Goal: Information Seeking & Learning: Learn about a topic

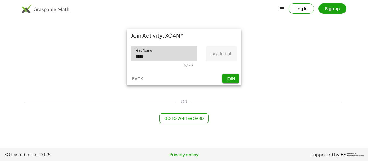
type input "*****"
click at [220, 47] on input "Last Initial" at bounding box center [221, 53] width 31 height 15
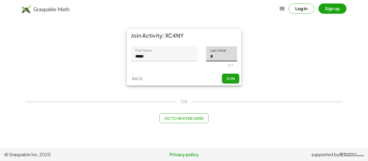
type input "*"
click at [230, 76] on span "Join" at bounding box center [230, 78] width 9 height 5
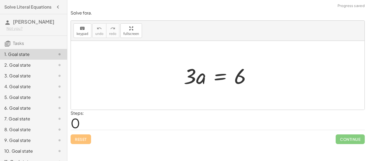
click at [201, 79] on div at bounding box center [219, 76] width 77 height 28
click at [189, 71] on div at bounding box center [219, 76] width 77 height 28
click at [242, 74] on div at bounding box center [219, 76] width 77 height 28
drag, startPoint x: 191, startPoint y: 74, endPoint x: 237, endPoint y: 92, distance: 49.6
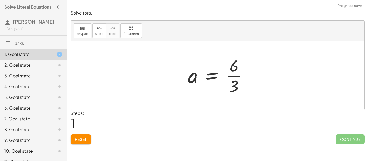
click at [239, 76] on div at bounding box center [219, 75] width 69 height 41
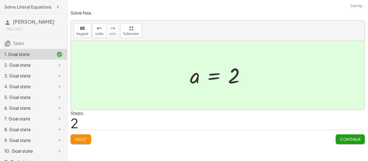
click at [364, 148] on div "Solve for a . keyboard keypad undo undo redo redo fullscreen · 3 · a = 6 a = · …" at bounding box center [217, 80] width 300 height 161
click at [355, 139] on span "Continue" at bounding box center [350, 139] width 20 height 5
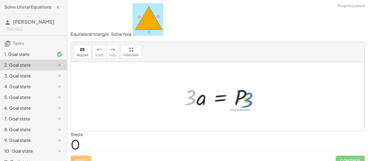
drag, startPoint x: 188, startPoint y: 102, endPoint x: 246, endPoint y: 105, distance: 57.1
click at [246, 105] on div at bounding box center [219, 97] width 77 height 28
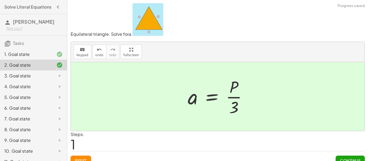
click at [353, 158] on span "Continue" at bounding box center [350, 160] width 20 height 5
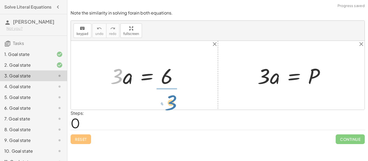
drag, startPoint x: 116, startPoint y: 75, endPoint x: 171, endPoint y: 100, distance: 60.2
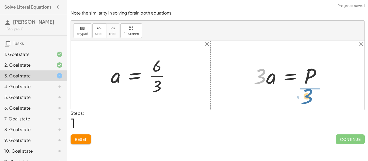
drag, startPoint x: 262, startPoint y: 74, endPoint x: 310, endPoint y: 93, distance: 52.4
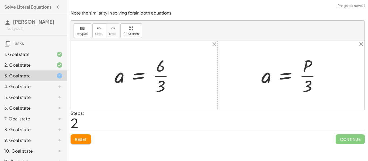
click at [163, 76] on div at bounding box center [146, 75] width 69 height 41
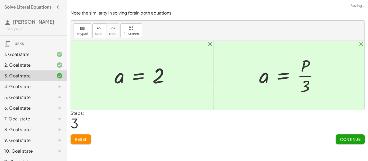
click at [352, 140] on span "Continue" at bounding box center [350, 139] width 20 height 5
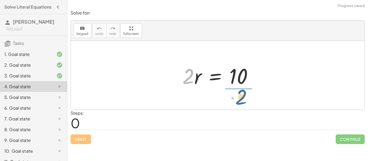
drag, startPoint x: 190, startPoint y: 74, endPoint x: 243, endPoint y: 95, distance: 57.1
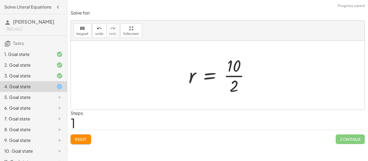
click at [239, 76] on div at bounding box center [221, 75] width 71 height 41
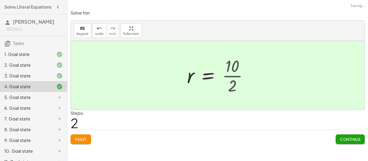
click at [239, 76] on div at bounding box center [214, 75] width 61 height 27
click at [350, 136] on button "Continue" at bounding box center [349, 140] width 29 height 10
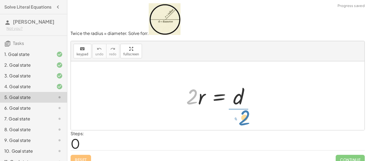
drag, startPoint x: 197, startPoint y: 94, endPoint x: 249, endPoint y: 115, distance: 56.8
click at [249, 115] on div "· 2 · 2 · r = d" at bounding box center [217, 95] width 293 height 69
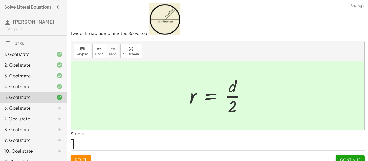
click at [352, 159] on span "Continue" at bounding box center [350, 160] width 20 height 5
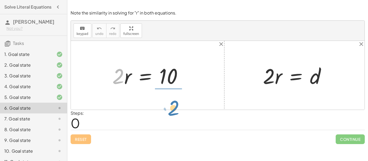
drag, startPoint x: 120, startPoint y: 72, endPoint x: 175, endPoint y: 104, distance: 63.3
click at [175, 104] on div "· 2 · 2 · r = 10 · 2 · r = d" at bounding box center [217, 75] width 293 height 69
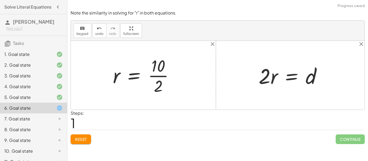
click at [162, 75] on div at bounding box center [145, 75] width 71 height 41
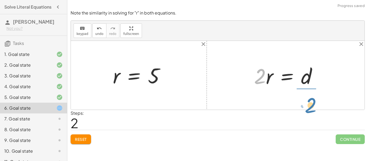
drag, startPoint x: 257, startPoint y: 78, endPoint x: 308, endPoint y: 106, distance: 58.2
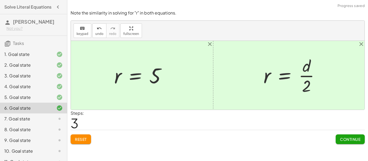
click at [351, 139] on span "Continue" at bounding box center [350, 139] width 20 height 5
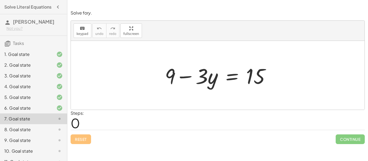
click at [192, 78] on div at bounding box center [219, 76] width 115 height 28
drag, startPoint x: 200, startPoint y: 73, endPoint x: 259, endPoint y: 90, distance: 60.9
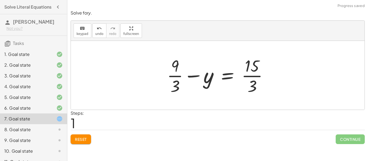
click at [256, 74] on div at bounding box center [219, 75] width 110 height 41
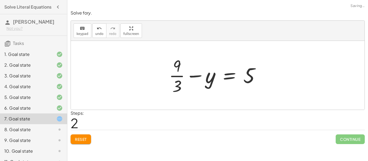
click at [176, 77] on div at bounding box center [216, 75] width 101 height 41
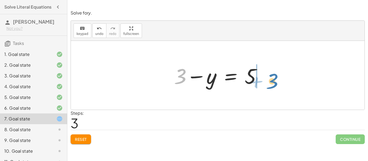
drag, startPoint x: 180, startPoint y: 76, endPoint x: 283, endPoint y: 77, distance: 103.4
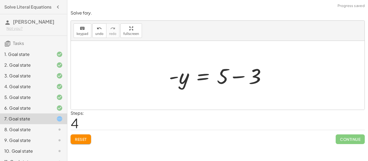
click at [247, 78] on div at bounding box center [219, 76] width 107 height 28
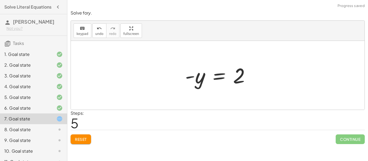
click at [186, 77] on div at bounding box center [219, 75] width 75 height 27
drag, startPoint x: 190, startPoint y: 78, endPoint x: 234, endPoint y: 84, distance: 44.2
click at [234, 84] on div at bounding box center [219, 75] width 75 height 27
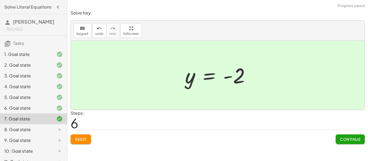
click at [346, 143] on button "Continue" at bounding box center [349, 140] width 29 height 10
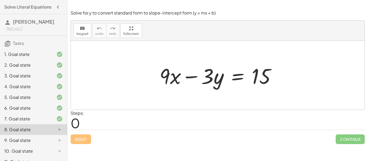
click at [191, 77] on div at bounding box center [220, 76] width 126 height 28
drag, startPoint x: 209, startPoint y: 76, endPoint x: 265, endPoint y: 97, distance: 59.5
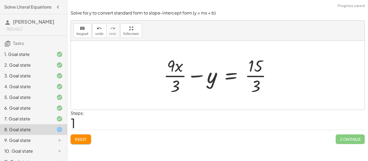
click at [256, 76] on div at bounding box center [219, 75] width 117 height 41
click at [176, 74] on div at bounding box center [215, 75] width 108 height 41
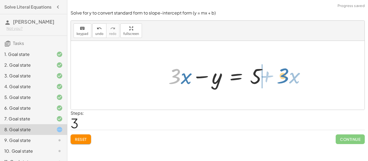
drag, startPoint x: 176, startPoint y: 79, endPoint x: 284, endPoint y: 78, distance: 108.2
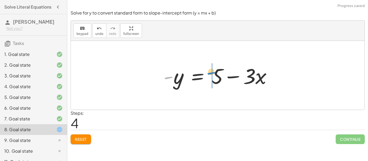
drag, startPoint x: 169, startPoint y: 77, endPoint x: 212, endPoint y: 73, distance: 43.8
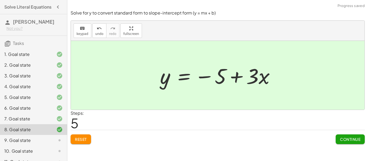
click at [356, 139] on span "Continue" at bounding box center [350, 139] width 20 height 5
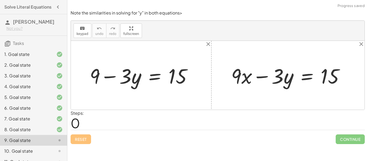
click at [91, 75] on div at bounding box center [143, 75] width 112 height 27
click at [105, 78] on div at bounding box center [143, 75] width 112 height 27
drag, startPoint x: 96, startPoint y: 75, endPoint x: 200, endPoint y: 75, distance: 103.9
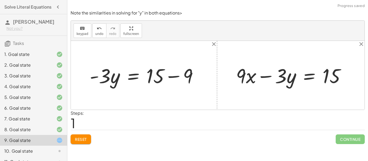
click at [177, 76] on div at bounding box center [146, 75] width 118 height 26
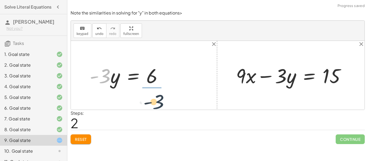
drag, startPoint x: 105, startPoint y: 77, endPoint x: 162, endPoint y: 99, distance: 60.3
click at [162, 99] on div "+ 9 − · 3 · y = 15 · - 3 · y = + 15 − 9 · - 3 · 3 · y = - 6 + · 9 · x − · 3 · y…" at bounding box center [217, 75] width 293 height 69
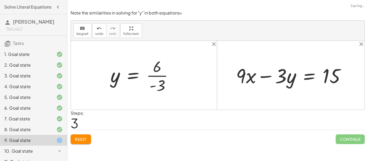
click at [160, 77] on div at bounding box center [144, 75] width 73 height 39
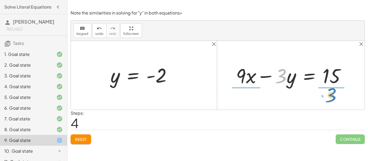
drag, startPoint x: 282, startPoint y: 75, endPoint x: 332, endPoint y: 94, distance: 53.4
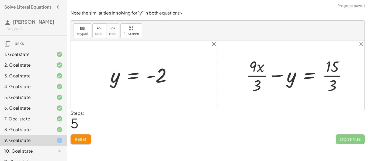
click at [262, 77] on div at bounding box center [298, 75] width 111 height 39
click at [326, 75] on div at bounding box center [298, 75] width 111 height 39
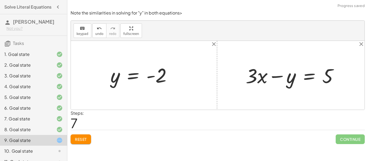
click at [280, 81] on div at bounding box center [294, 75] width 102 height 26
drag, startPoint x: 256, startPoint y: 78, endPoint x: 345, endPoint y: 80, distance: 89.7
click at [345, 80] on div "+ · 9 · x − · 3 · y = 15 + · 9 · x · 3 − y = · 15 · 3 + · 3 · x − y = · 15 · 3 …" at bounding box center [291, 75] width 109 height 29
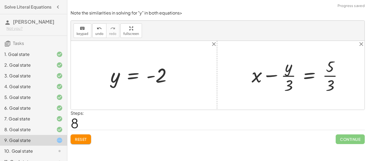
click at [292, 76] on div at bounding box center [299, 75] width 101 height 39
drag, startPoint x: 288, startPoint y: 83, endPoint x: 345, endPoint y: 76, distance: 58.0
click at [345, 76] on div at bounding box center [299, 75] width 101 height 39
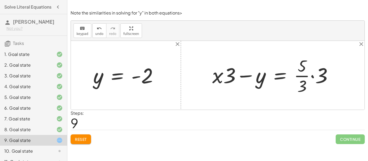
click at [303, 78] on div at bounding box center [274, 75] width 130 height 41
click at [300, 75] on div at bounding box center [274, 75] width 130 height 41
click at [313, 75] on div at bounding box center [274, 75] width 130 height 41
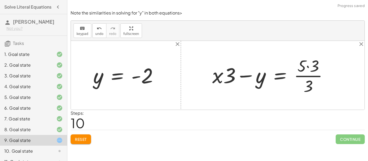
click at [307, 67] on div at bounding box center [271, 75] width 125 height 41
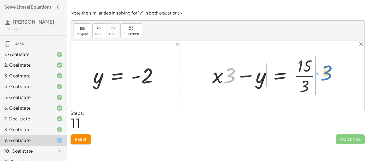
drag, startPoint x: 226, startPoint y: 74, endPoint x: 326, endPoint y: 70, distance: 100.8
click at [326, 70] on div at bounding box center [268, 75] width 118 height 41
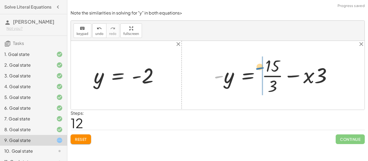
drag, startPoint x: 215, startPoint y: 76, endPoint x: 258, endPoint y: 68, distance: 44.3
click at [258, 68] on div at bounding box center [275, 75] width 128 height 41
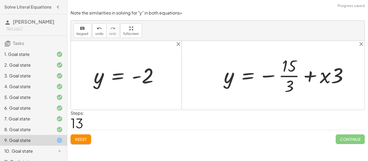
click at [287, 78] on div at bounding box center [288, 75] width 134 height 41
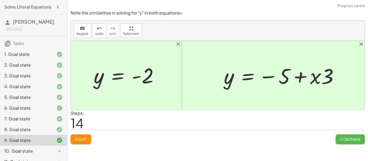
click at [352, 139] on span "Continue" at bounding box center [350, 139] width 20 height 5
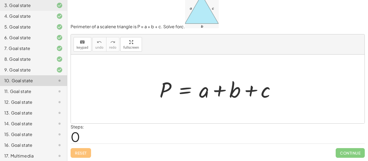
scroll to position [73, 0]
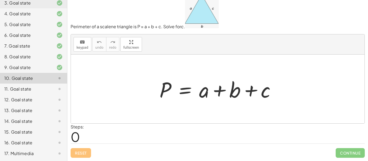
click at [219, 88] on div at bounding box center [220, 89] width 126 height 28
drag, startPoint x: 202, startPoint y: 93, endPoint x: 155, endPoint y: 109, distance: 49.5
click at [155, 109] on div "+ a P = + a + b + c" at bounding box center [217, 89] width 293 height 69
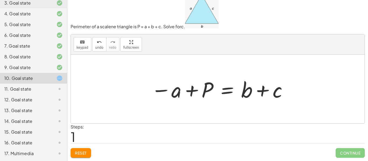
click at [186, 93] on div at bounding box center [219, 89] width 142 height 28
drag, startPoint x: 158, startPoint y: 91, endPoint x: 223, endPoint y: 92, distance: 65.2
click at [223, 92] on div at bounding box center [219, 89] width 142 height 28
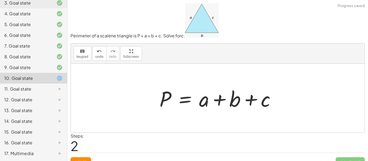
scroll to position [1, 0]
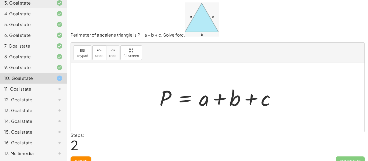
click at [83, 160] on span "Reset" at bounding box center [81, 161] width 12 height 5
drag, startPoint x: 205, startPoint y: 98, endPoint x: 177, endPoint y: 92, distance: 28.9
click at [177, 92] on div at bounding box center [220, 98] width 126 height 28
click at [183, 100] on div at bounding box center [220, 98] width 126 height 28
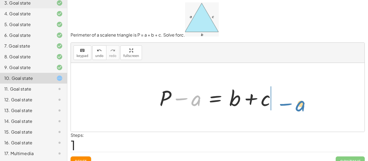
drag, startPoint x: 183, startPoint y: 100, endPoint x: 289, endPoint y: 104, distance: 106.2
click at [289, 104] on div "P = + a + b + c − a P = a + b + c + −" at bounding box center [217, 97] width 293 height 69
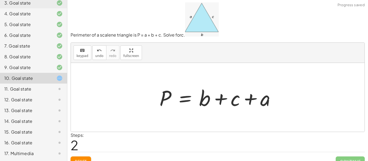
click at [253, 96] on div at bounding box center [220, 98] width 126 height 28
click at [78, 157] on button "Reset" at bounding box center [81, 162] width 20 height 10
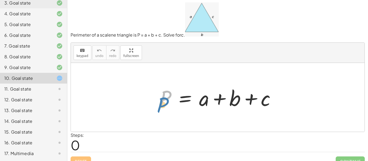
drag, startPoint x: 165, startPoint y: 96, endPoint x: 161, endPoint y: 102, distance: 6.7
click at [161, 102] on div at bounding box center [220, 98] width 126 height 28
click at [208, 102] on div at bounding box center [220, 98] width 126 height 28
drag, startPoint x: 209, startPoint y: 103, endPoint x: 172, endPoint y: 104, distance: 37.4
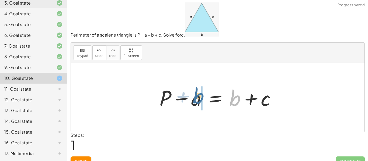
drag, startPoint x: 232, startPoint y: 102, endPoint x: 198, endPoint y: 101, distance: 34.2
click at [198, 101] on div at bounding box center [220, 98] width 126 height 28
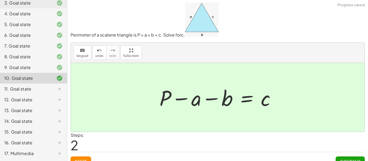
click at [349, 159] on span "Continue" at bounding box center [350, 161] width 20 height 5
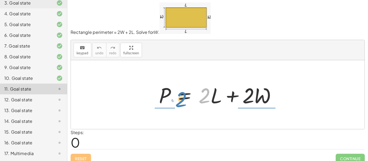
drag, startPoint x: 205, startPoint y: 96, endPoint x: 181, endPoint y: 97, distance: 24.0
click at [181, 97] on div at bounding box center [219, 95] width 127 height 28
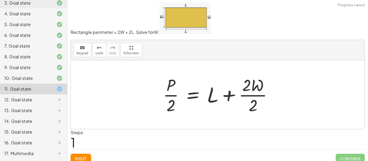
click at [173, 98] on div at bounding box center [219, 94] width 119 height 41
click at [73, 157] on button "Reset" at bounding box center [81, 159] width 20 height 10
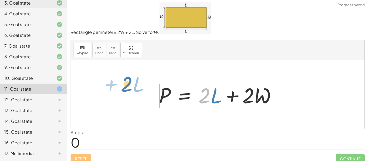
drag, startPoint x: 208, startPoint y: 96, endPoint x: 136, endPoint y: 89, distance: 72.8
click at [136, 89] on div "· 2 + · L P = + · 2 · L + · 2 · W" at bounding box center [217, 94] width 293 height 69
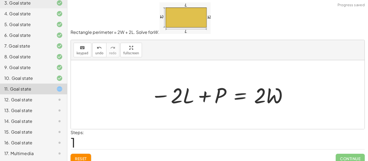
click at [204, 98] on div at bounding box center [219, 95] width 143 height 28
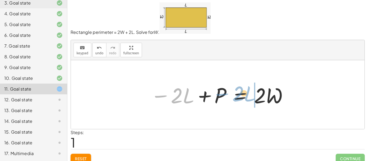
drag, startPoint x: 167, startPoint y: 95, endPoint x: 228, endPoint y: 93, distance: 61.4
click at [228, 93] on div at bounding box center [219, 95] width 143 height 28
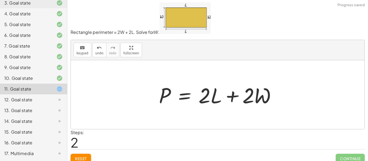
click at [209, 95] on div at bounding box center [219, 95] width 127 height 28
click at [75, 156] on button "Reset" at bounding box center [81, 159] width 20 height 10
drag, startPoint x: 205, startPoint y: 101, endPoint x: 213, endPoint y: 109, distance: 10.9
click at [213, 109] on div at bounding box center [219, 95] width 127 height 28
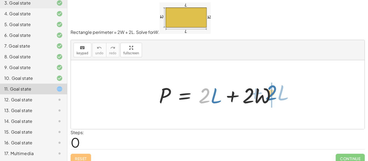
drag, startPoint x: 206, startPoint y: 98, endPoint x: 279, endPoint y: 98, distance: 72.7
click at [279, 98] on div at bounding box center [219, 95] width 127 height 28
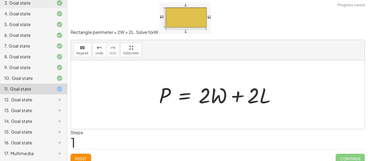
click at [239, 96] on div at bounding box center [219, 95] width 127 height 28
drag, startPoint x: 252, startPoint y: 95, endPoint x: 177, endPoint y: 95, distance: 75.1
click at [177, 95] on div at bounding box center [219, 95] width 127 height 28
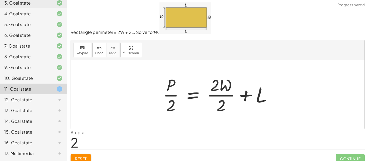
click at [222, 96] on div at bounding box center [219, 94] width 119 height 41
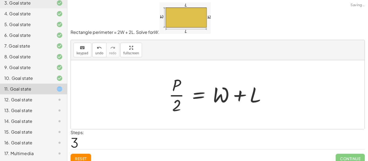
click at [172, 96] on div at bounding box center [219, 94] width 107 height 41
drag, startPoint x: 180, startPoint y: 101, endPoint x: 153, endPoint y: 93, distance: 28.0
click at [153, 93] on div "P = + · 2 · L + · 2 · W P = + · 2 · W + · 2 · L · P · 2 = + · 2 · W · 2 + L · 2…" at bounding box center [217, 94] width 293 height 69
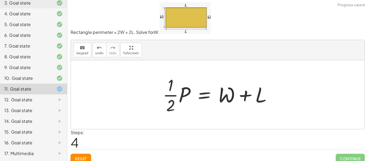
click at [167, 97] on div at bounding box center [219, 94] width 119 height 41
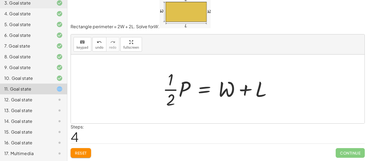
click at [245, 91] on div at bounding box center [219, 88] width 119 height 41
drag, startPoint x: 167, startPoint y: 90, endPoint x: 231, endPoint y: 85, distance: 64.0
click at [231, 85] on div at bounding box center [219, 88] width 119 height 41
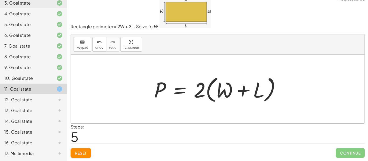
click at [217, 84] on div at bounding box center [219, 89] width 136 height 31
click at [202, 86] on div at bounding box center [219, 89] width 136 height 31
click at [208, 88] on div at bounding box center [219, 89] width 136 height 31
click at [268, 89] on div at bounding box center [219, 89] width 136 height 31
drag, startPoint x: 229, startPoint y: 91, endPoint x: 242, endPoint y: 91, distance: 12.9
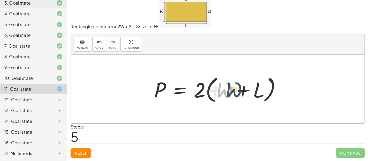
click at [242, 91] on div at bounding box center [219, 89] width 136 height 31
click at [200, 85] on div at bounding box center [219, 89] width 136 height 31
click at [210, 83] on div at bounding box center [219, 89] width 136 height 31
click at [226, 90] on div at bounding box center [219, 89] width 136 height 31
click at [254, 94] on div at bounding box center [219, 89] width 136 height 31
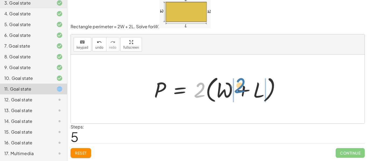
drag, startPoint x: 200, startPoint y: 98, endPoint x: 242, endPoint y: 93, distance: 42.0
click at [242, 93] on div at bounding box center [219, 89] width 136 height 31
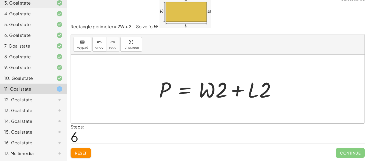
click at [232, 92] on div at bounding box center [219, 89] width 127 height 28
click at [84, 148] on button "Reset" at bounding box center [81, 153] width 20 height 10
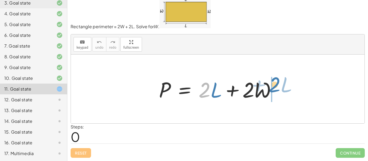
drag, startPoint x: 205, startPoint y: 85, endPoint x: 275, endPoint y: 80, distance: 70.2
click at [275, 80] on div at bounding box center [219, 89] width 127 height 28
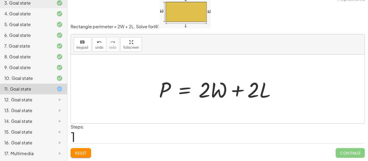
click at [79, 152] on span "Reset" at bounding box center [81, 153] width 12 height 5
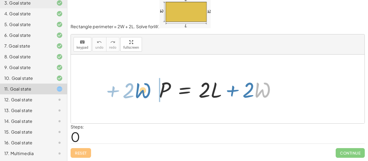
drag, startPoint x: 263, startPoint y: 95, endPoint x: 143, endPoint y: 95, distance: 119.8
click at [143, 95] on div "· W + · 2 P = + · 2 · L + · 2 · W" at bounding box center [217, 89] width 293 height 69
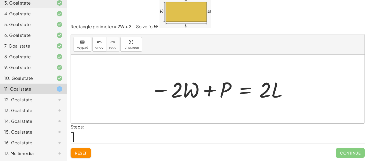
scroll to position [0, 0]
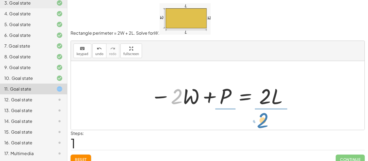
drag, startPoint x: 175, startPoint y: 96, endPoint x: 262, endPoint y: 119, distance: 90.3
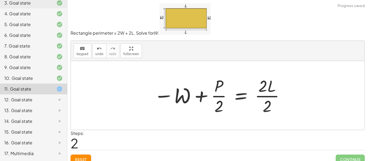
click at [273, 82] on div at bounding box center [219, 95] width 137 height 41
click at [272, 101] on div at bounding box center [219, 95] width 137 height 41
click at [272, 101] on div at bounding box center [213, 95] width 124 height 41
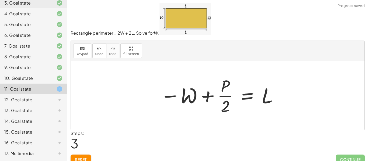
click at [234, 107] on div at bounding box center [220, 95] width 124 height 41
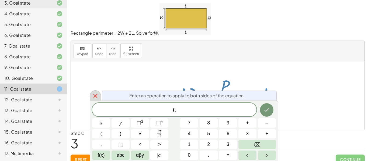
click at [90, 97] on div at bounding box center [95, 95] width 11 height 11
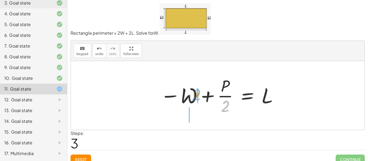
drag, startPoint x: 228, startPoint y: 103, endPoint x: 199, endPoint y: 92, distance: 31.3
click at [199, 92] on div at bounding box center [220, 95] width 124 height 41
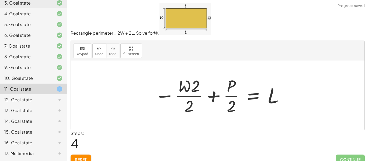
click at [172, 95] on div at bounding box center [219, 95] width 135 height 41
click at [188, 98] on div at bounding box center [219, 95] width 135 height 41
drag, startPoint x: 186, startPoint y: 84, endPoint x: 206, endPoint y: 83, distance: 19.4
click at [206, 83] on div at bounding box center [219, 95] width 135 height 41
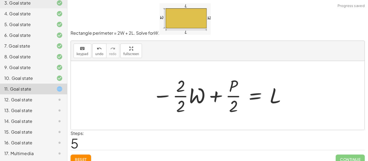
click at [180, 95] on div at bounding box center [220, 95] width 140 height 41
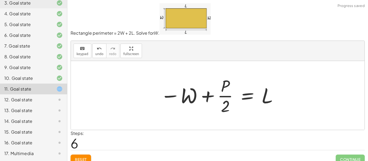
click at [176, 95] on div at bounding box center [220, 95] width 124 height 41
click at [225, 96] on div at bounding box center [220, 95] width 124 height 41
click at [75, 160] on span "Reset" at bounding box center [81, 159] width 12 height 5
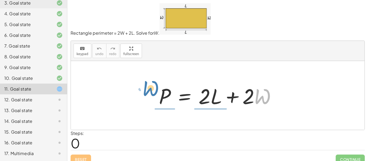
drag, startPoint x: 267, startPoint y: 93, endPoint x: 156, endPoint y: 86, distance: 111.4
click at [156, 86] on div "· W + · 2 P = + · 2 · L + · 2 · W" at bounding box center [218, 96] width 134 height 30
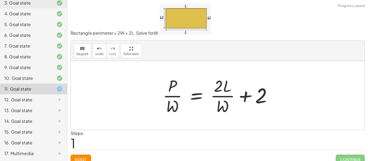
click at [159, 86] on div "P = + · 2 · L + · 2 · W P = + · 2 · L + 2 · · W · W" at bounding box center [218, 96] width 126 height 44
drag, startPoint x: 172, startPoint y: 85, endPoint x: 274, endPoint y: 96, distance: 103.2
click at [274, 96] on div at bounding box center [219, 95] width 119 height 41
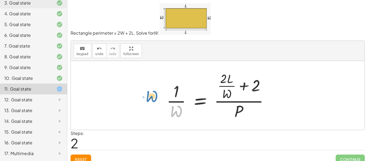
drag, startPoint x: 179, startPoint y: 107, endPoint x: 160, endPoint y: 89, distance: 25.7
click at [160, 89] on div "P = + · 2 · L + · 2 · W · P · W = + · 2 · L · W + 2 · W P = + · 2 · L + 2 · · W…" at bounding box center [217, 95] width 118 height 55
drag, startPoint x: 174, startPoint y: 105, endPoint x: 179, endPoint y: 83, distance: 22.9
click at [179, 83] on div at bounding box center [220, 96] width 112 height 52
click at [85, 155] on button "Reset" at bounding box center [81, 160] width 20 height 10
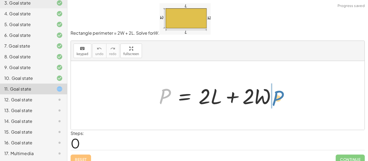
drag, startPoint x: 165, startPoint y: 93, endPoint x: 279, endPoint y: 95, distance: 114.4
click at [279, 95] on div at bounding box center [219, 96] width 127 height 28
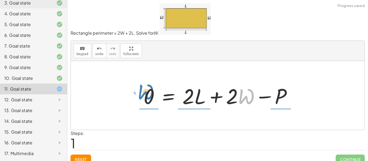
drag, startPoint x: 246, startPoint y: 102, endPoint x: 145, endPoint y: 97, distance: 100.8
click at [145, 97] on div at bounding box center [220, 96] width 158 height 28
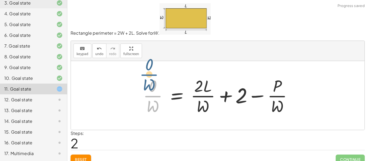
drag, startPoint x: 152, startPoint y: 101, endPoint x: 148, endPoint y: 79, distance: 21.9
click at [148, 79] on div at bounding box center [219, 95] width 159 height 41
click at [85, 159] on span "Reset" at bounding box center [81, 159] width 12 height 5
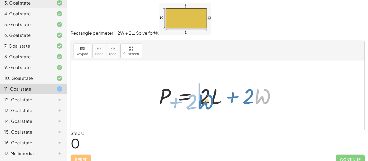
drag, startPoint x: 265, startPoint y: 99, endPoint x: 208, endPoint y: 105, distance: 57.1
click at [208, 105] on div at bounding box center [219, 96] width 127 height 28
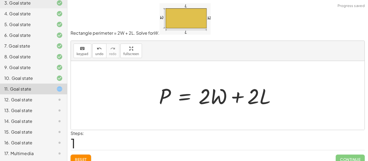
click at [227, 95] on div at bounding box center [219, 96] width 127 height 28
click at [87, 153] on div "Reset Continue" at bounding box center [218, 157] width 294 height 14
click at [82, 156] on button "Reset" at bounding box center [81, 160] width 20 height 10
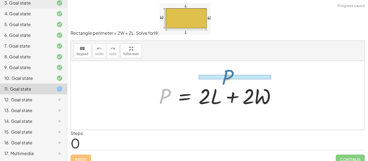
drag, startPoint x: 166, startPoint y: 93, endPoint x: 229, endPoint y: 72, distance: 66.4
click at [229, 72] on div "P P = + · 2 · L + · 2 · W" at bounding box center [217, 95] width 293 height 69
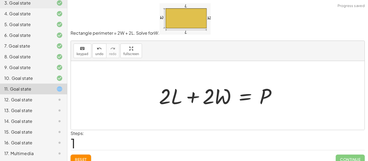
scroll to position [6, 0]
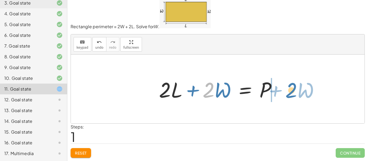
drag, startPoint x: 208, startPoint y: 97, endPoint x: 291, endPoint y: 98, distance: 82.9
click at [291, 98] on div "P = + · 2 · L + · 2 · W · 2 + · W P = + · 2 · L + · 2 · W" at bounding box center [217, 89] width 293 height 69
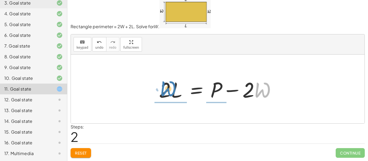
drag, startPoint x: 255, startPoint y: 93, endPoint x: 161, endPoint y: 92, distance: 93.7
click at [161, 92] on div at bounding box center [219, 89] width 127 height 28
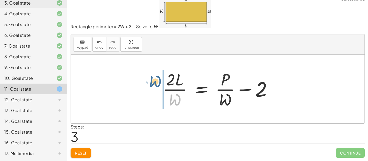
drag, startPoint x: 172, startPoint y: 97, endPoint x: 149, endPoint y: 78, distance: 30.0
click at [149, 78] on div "P = + · 2 · L + · 2 · W + · 2 · L + · 2 · W = P · 2 · L = + P − · 2 · W · W P =…" at bounding box center [217, 89] width 293 height 69
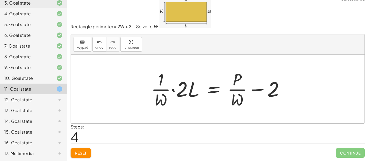
click at [162, 90] on div at bounding box center [219, 88] width 143 height 41
click at [174, 91] on div at bounding box center [219, 88] width 143 height 41
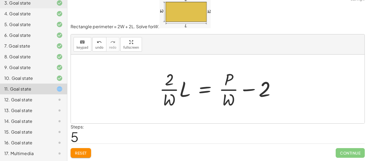
click at [181, 90] on div at bounding box center [220, 88] width 126 height 41
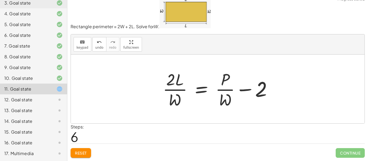
click at [178, 84] on div at bounding box center [219, 88] width 119 height 41
click at [244, 89] on div at bounding box center [219, 88] width 119 height 41
